Goal: Navigation & Orientation: Understand site structure

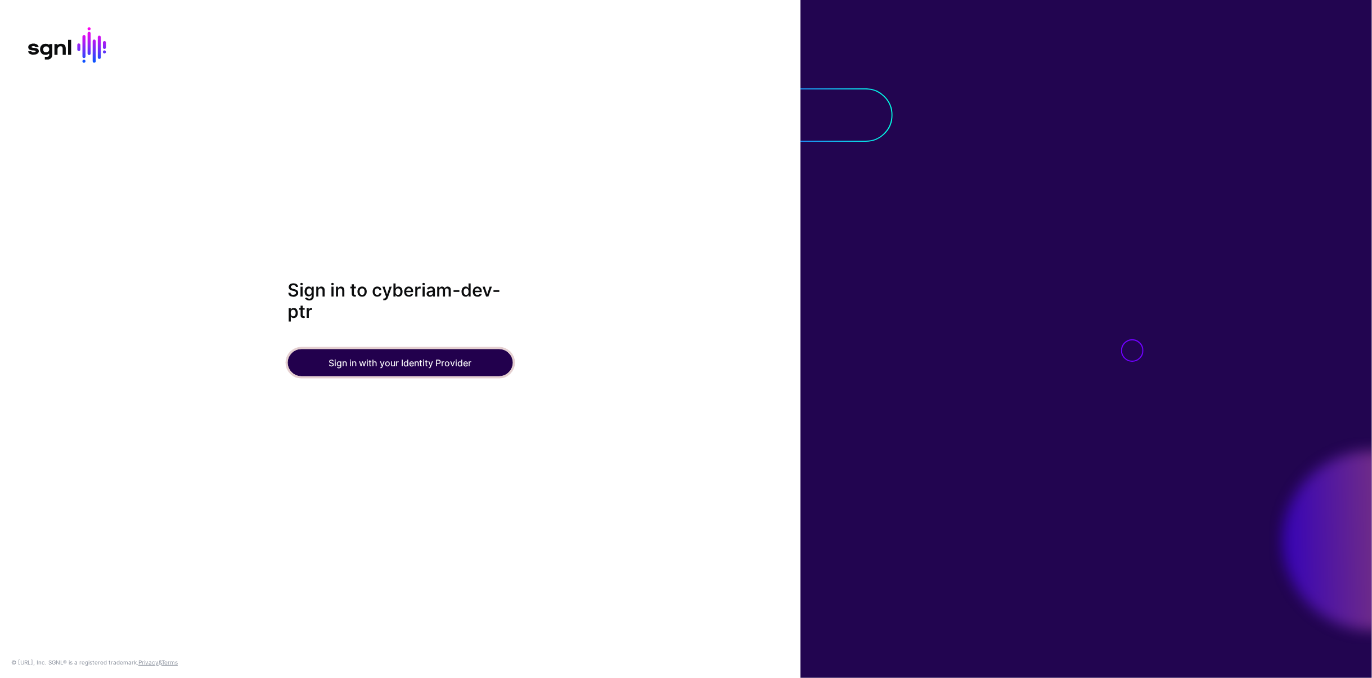
click at [392, 364] on button "Sign in with your Identity Provider" at bounding box center [399, 362] width 225 height 27
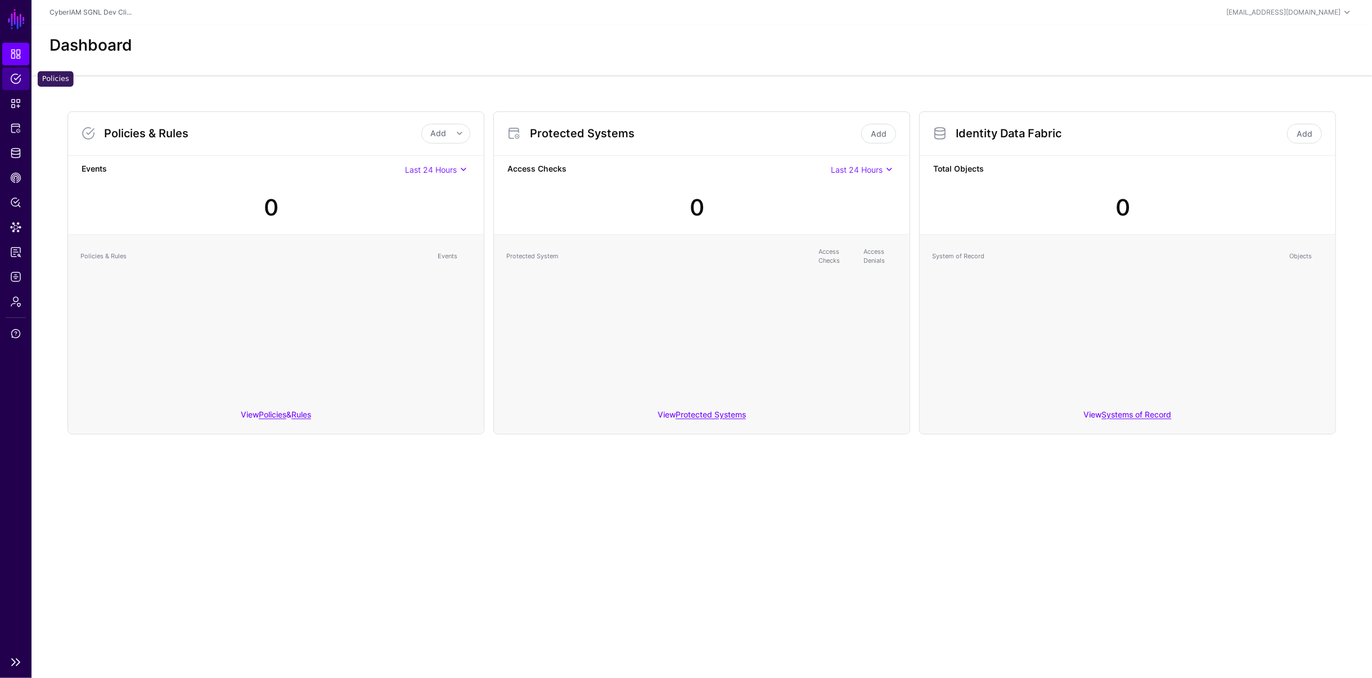
click at [12, 80] on span "Policies" at bounding box center [15, 78] width 11 height 11
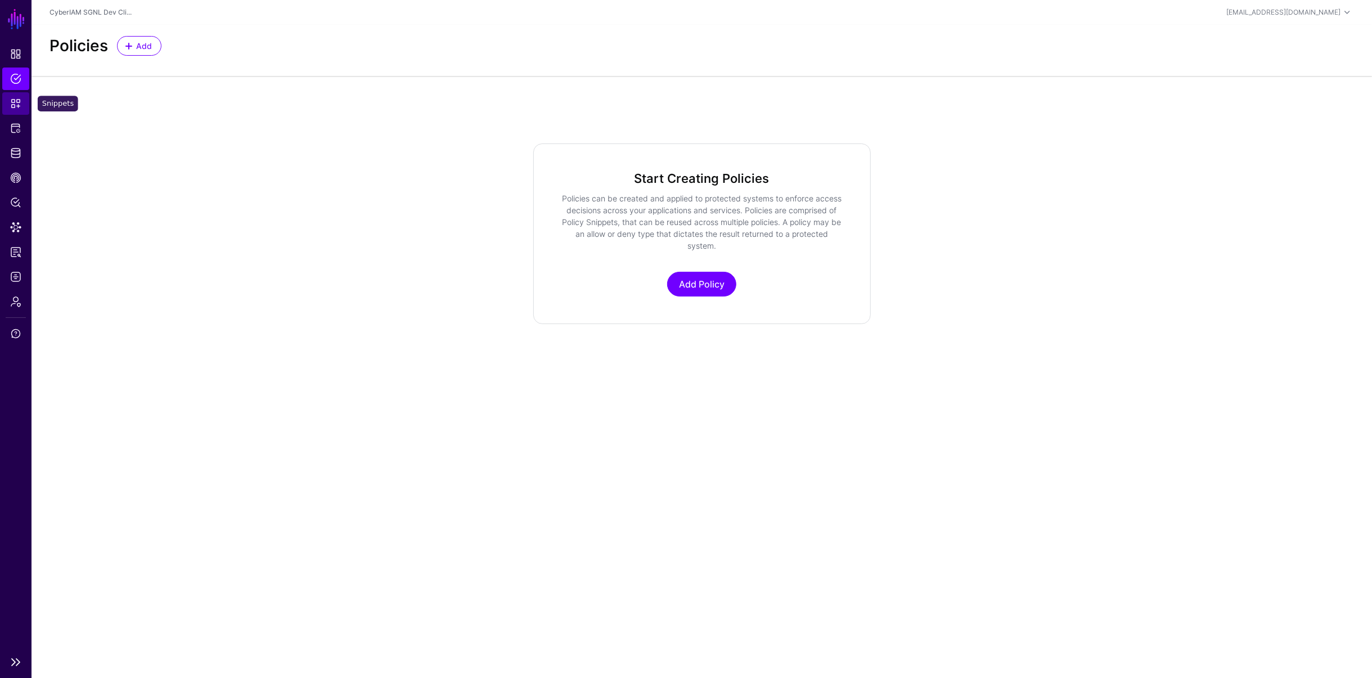
click at [8, 114] on link "Snippets" at bounding box center [15, 103] width 27 height 22
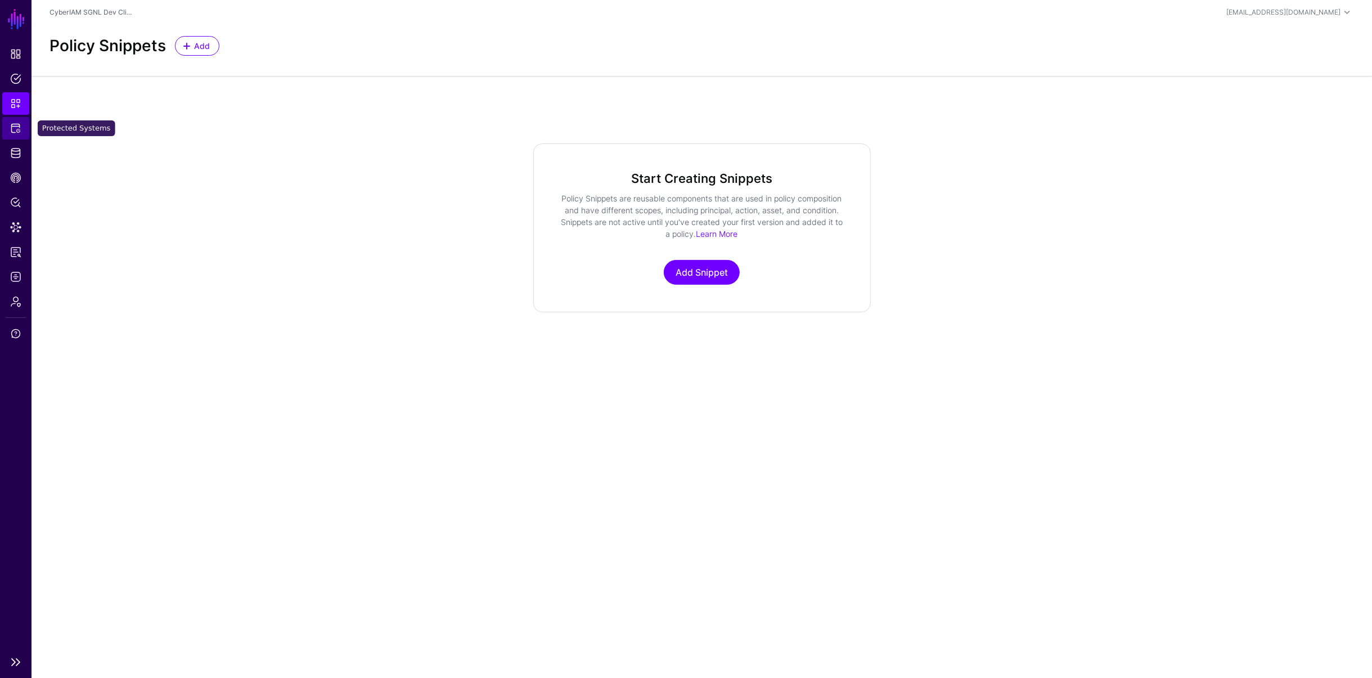
click at [15, 139] on link "Protected Systems" at bounding box center [15, 128] width 27 height 22
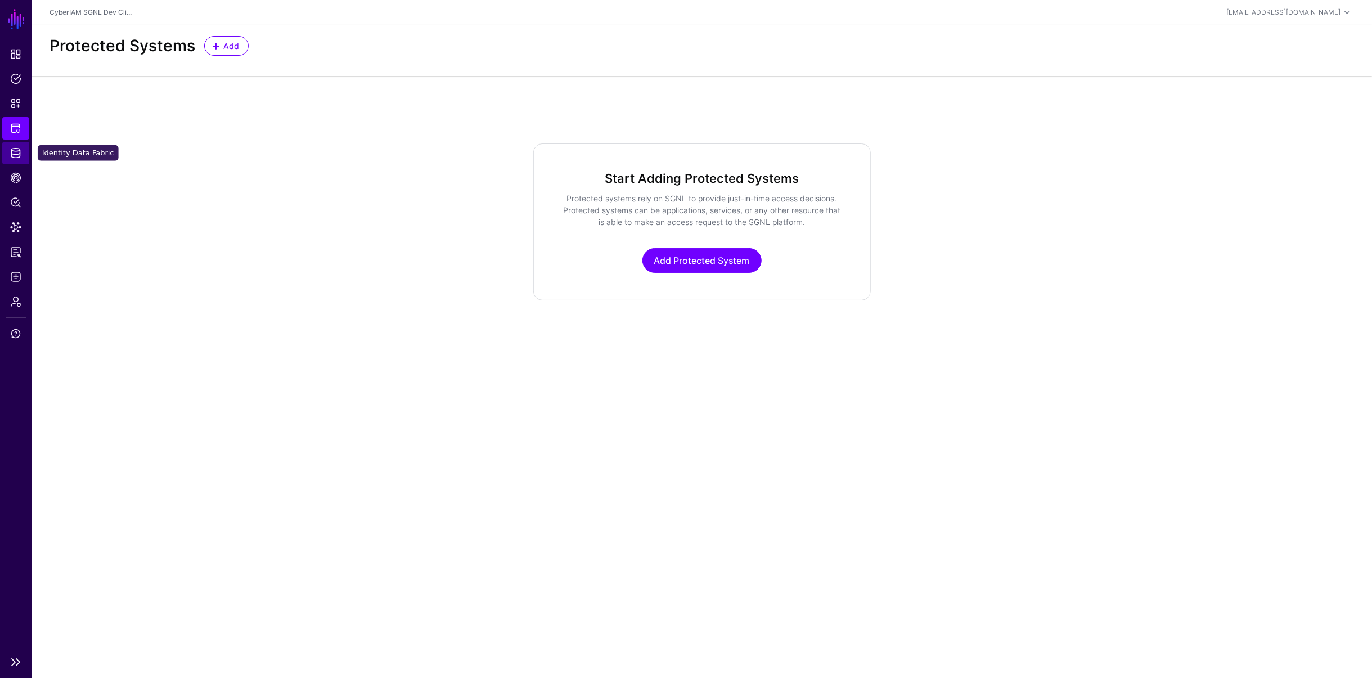
click at [6, 160] on link "Identity Data Fabric" at bounding box center [15, 153] width 27 height 22
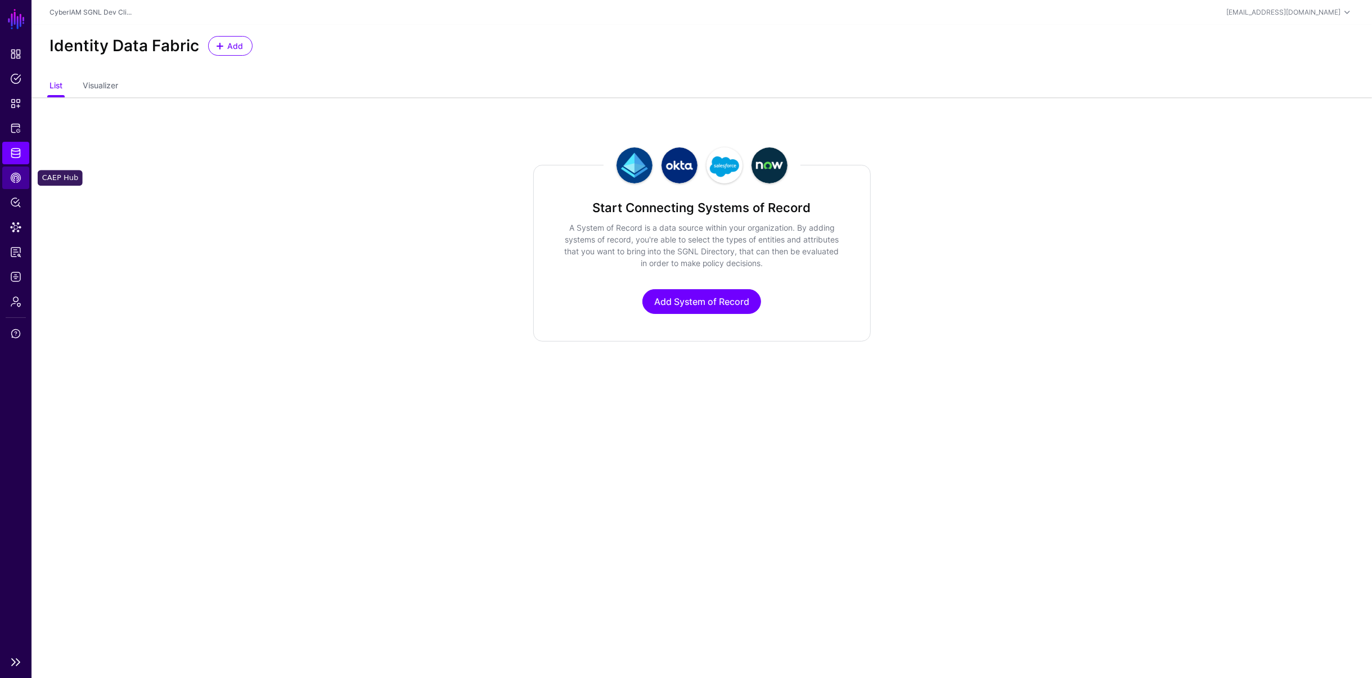
click at [10, 179] on link "CAEP Hub" at bounding box center [15, 177] width 27 height 22
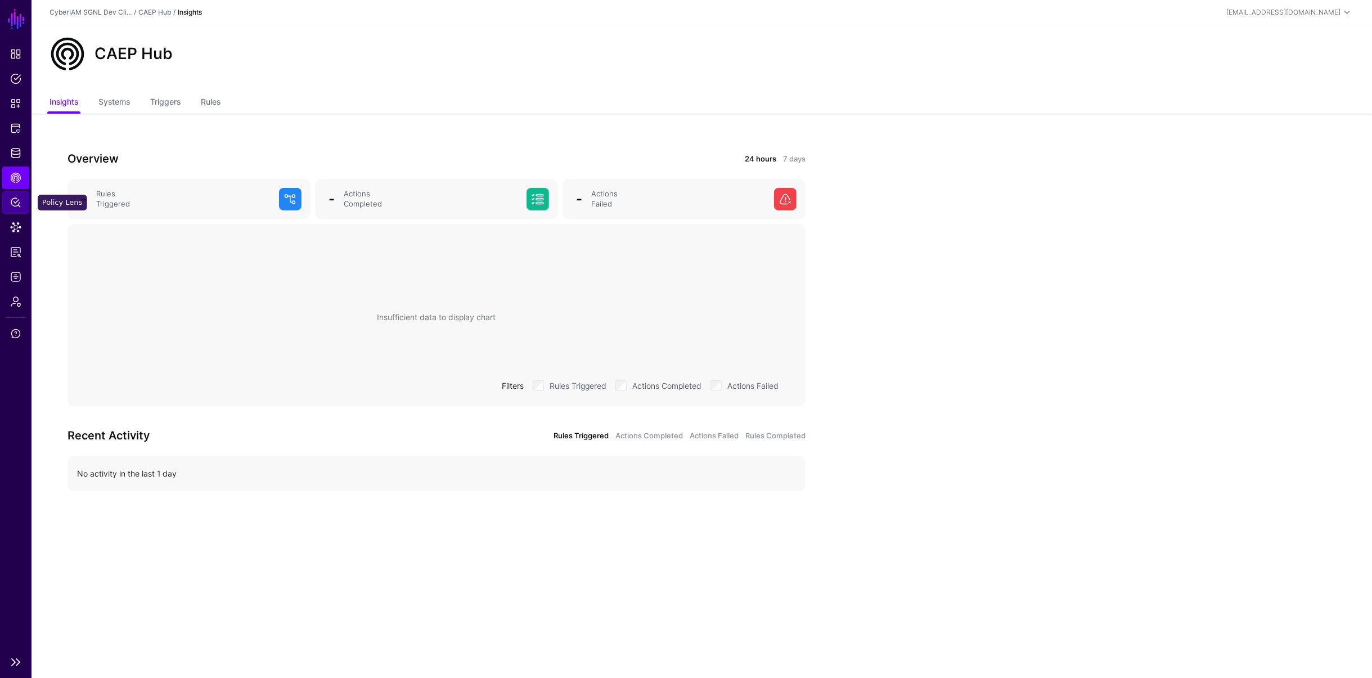
click at [12, 211] on link "Policy Lens" at bounding box center [15, 202] width 27 height 22
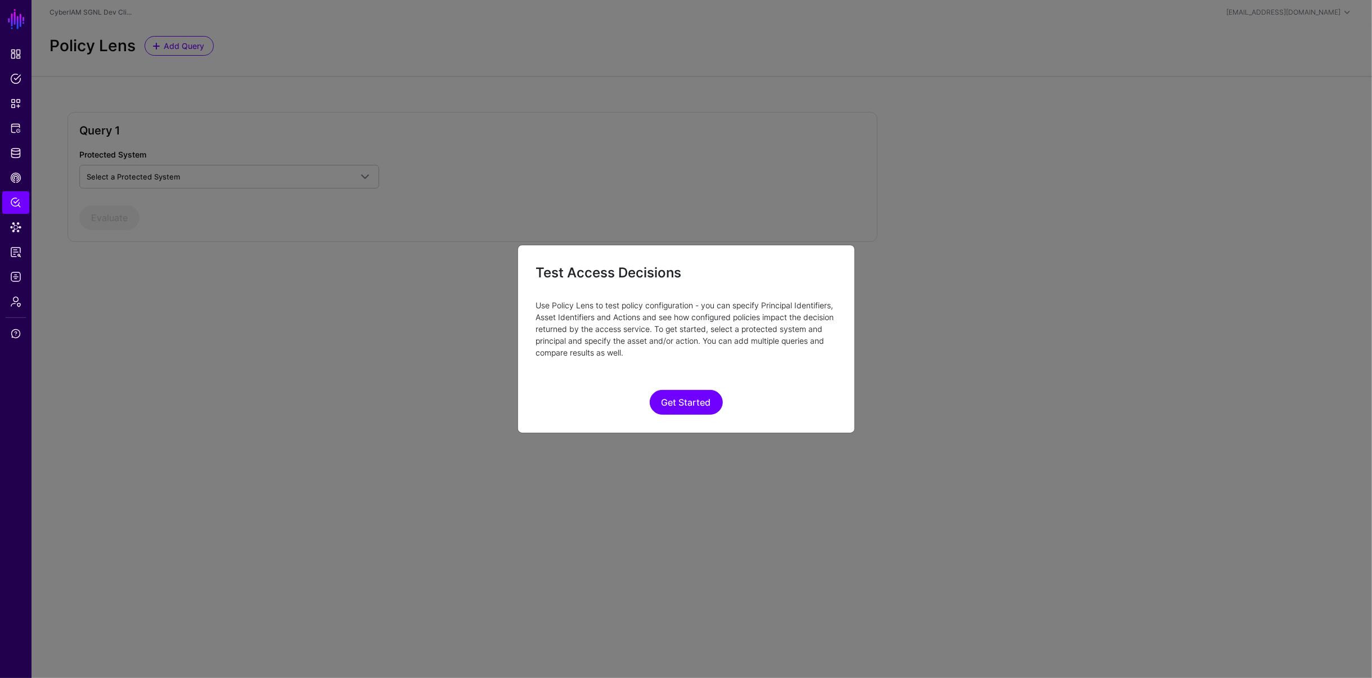
click at [308, 331] on ngb-modal-window "Test Access Decisions Use Policy Lens to test policy configuration - you can sp…" at bounding box center [686, 339] width 1372 height 678
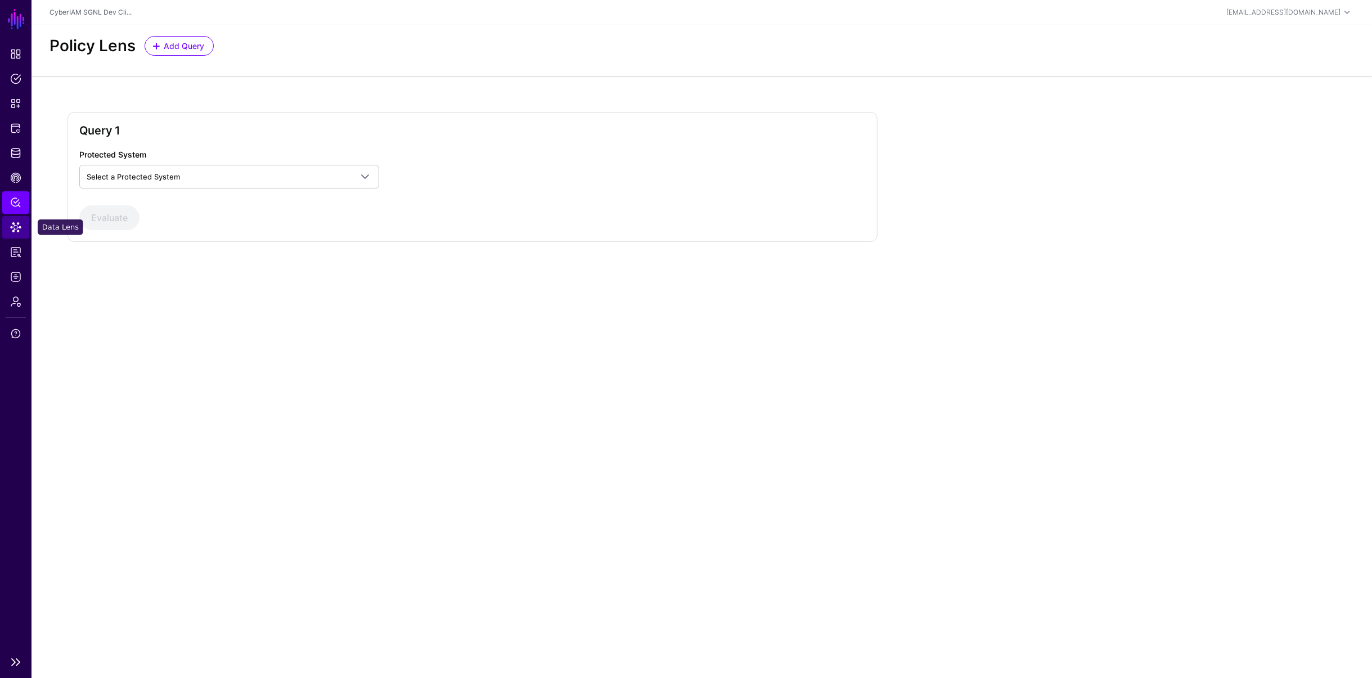
click at [12, 225] on span "Data Lens" at bounding box center [15, 227] width 11 height 11
click at [17, 254] on span "Reports" at bounding box center [15, 251] width 11 height 11
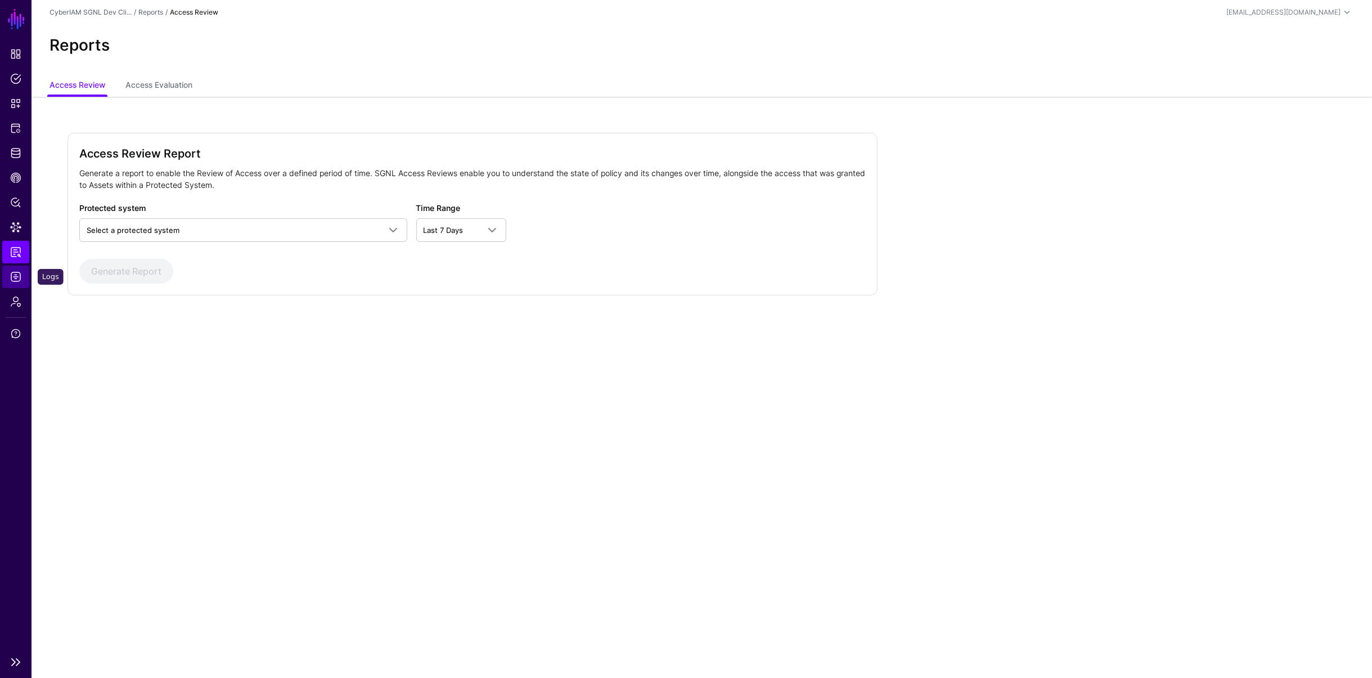
click at [21, 277] on span "Logs" at bounding box center [15, 276] width 11 height 11
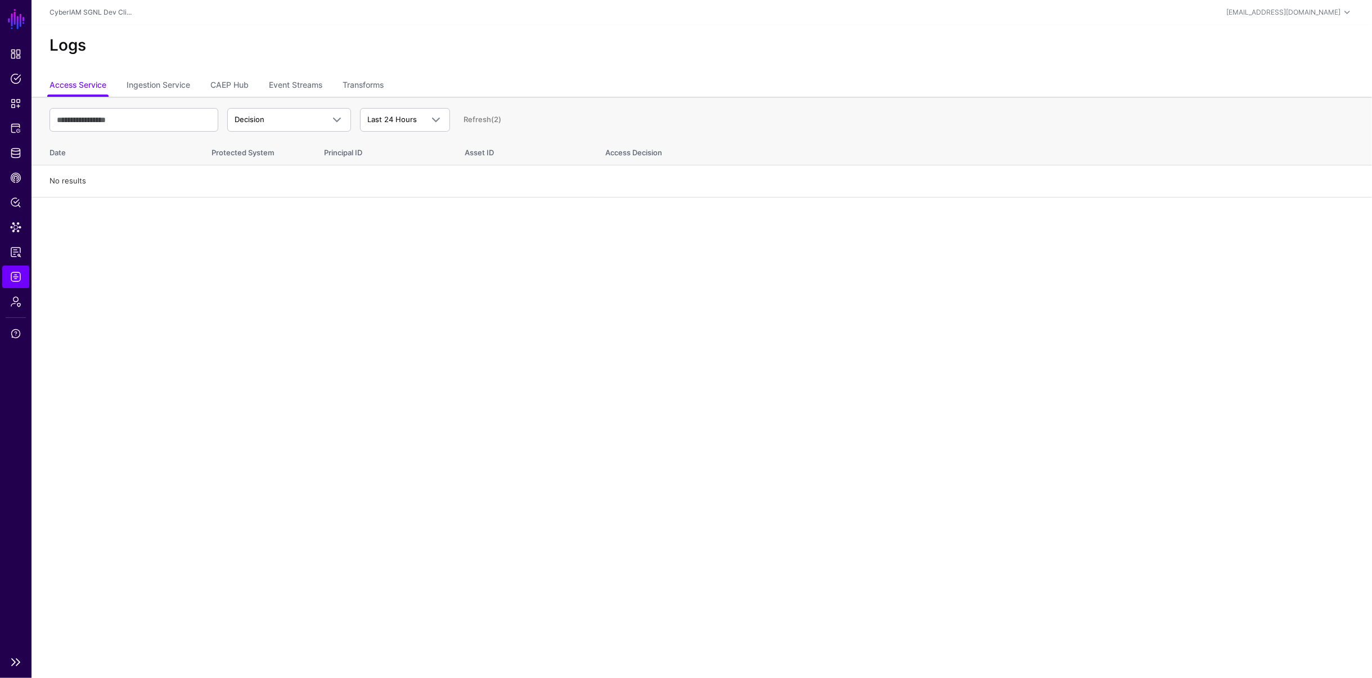
click at [12, 21] on link "SGNL" at bounding box center [16, 19] width 19 height 25
